Goal: Find specific page/section: Find specific page/section

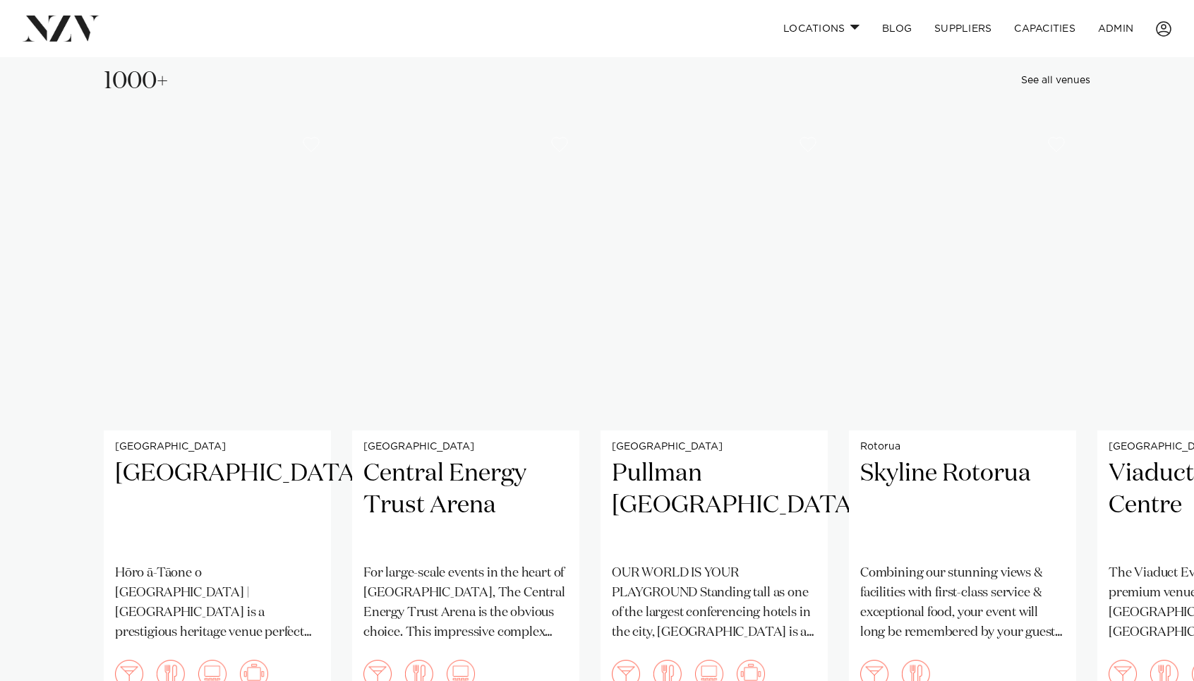
scroll to position [33325, 0]
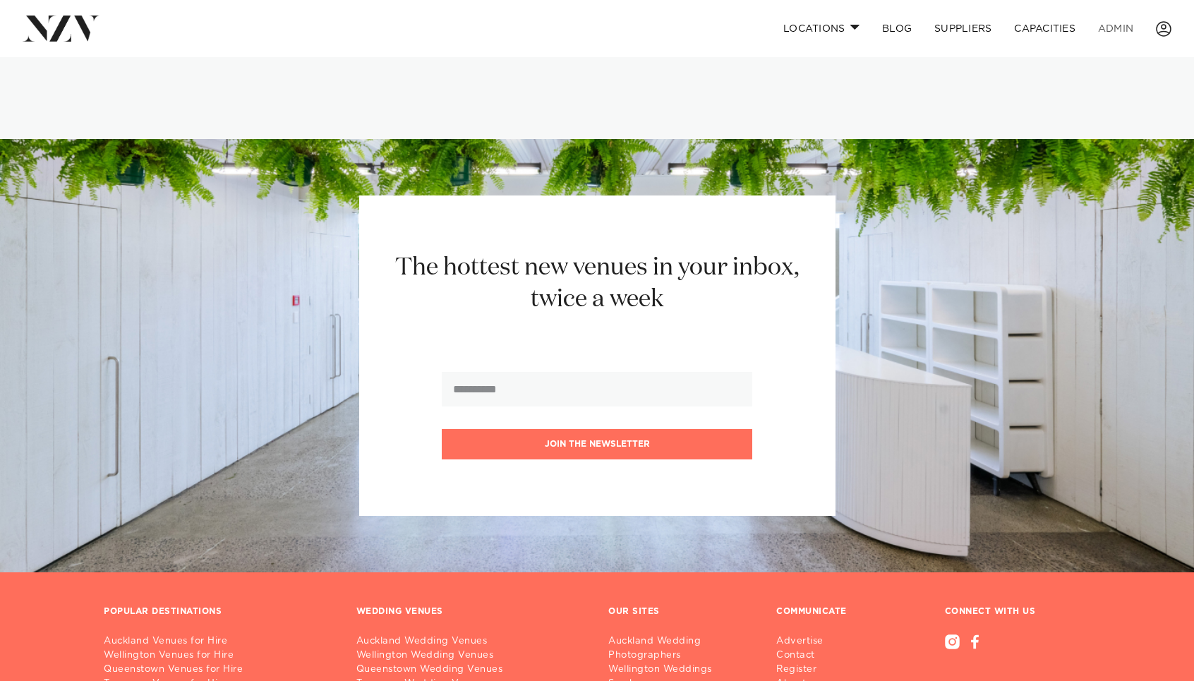
click at [1117, 34] on link "ADMIN" at bounding box center [1116, 28] width 58 height 30
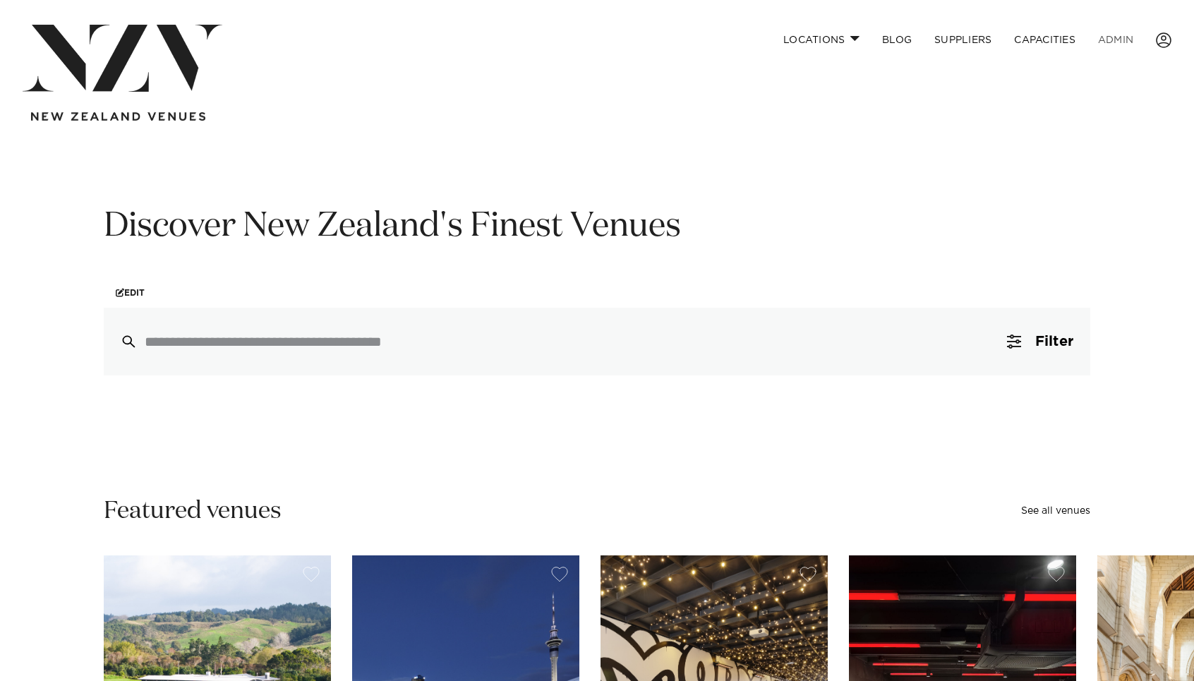
click at [1106, 42] on link "ADMIN" at bounding box center [1116, 40] width 58 height 30
